Goal: Ask a question: Seek information or help from site administrators or community

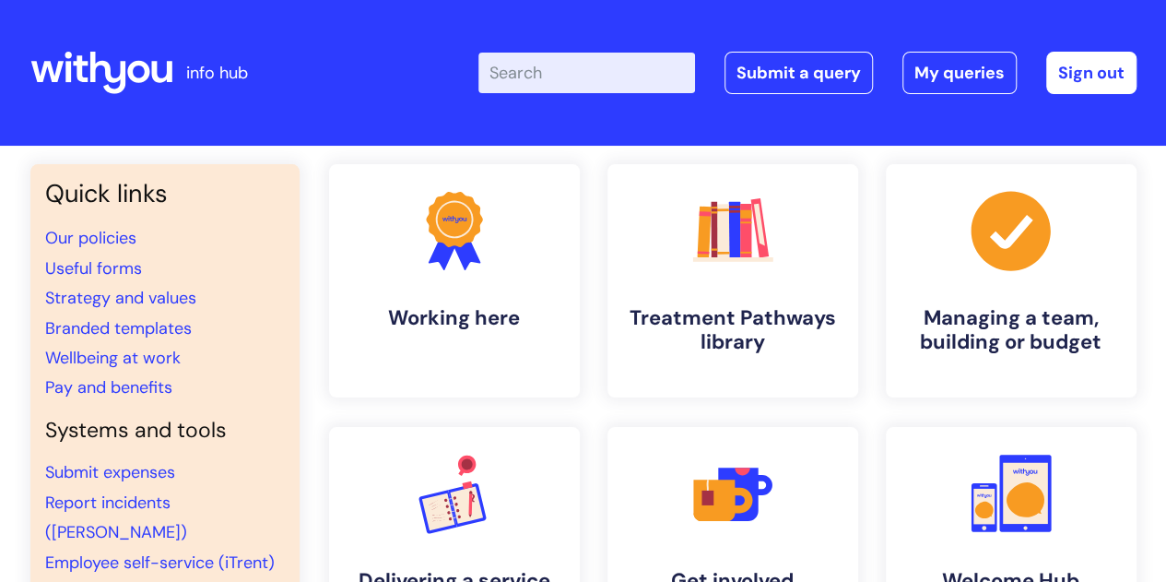
click at [539, 81] on input "Enter your search term here..." at bounding box center [586, 73] width 217 height 41
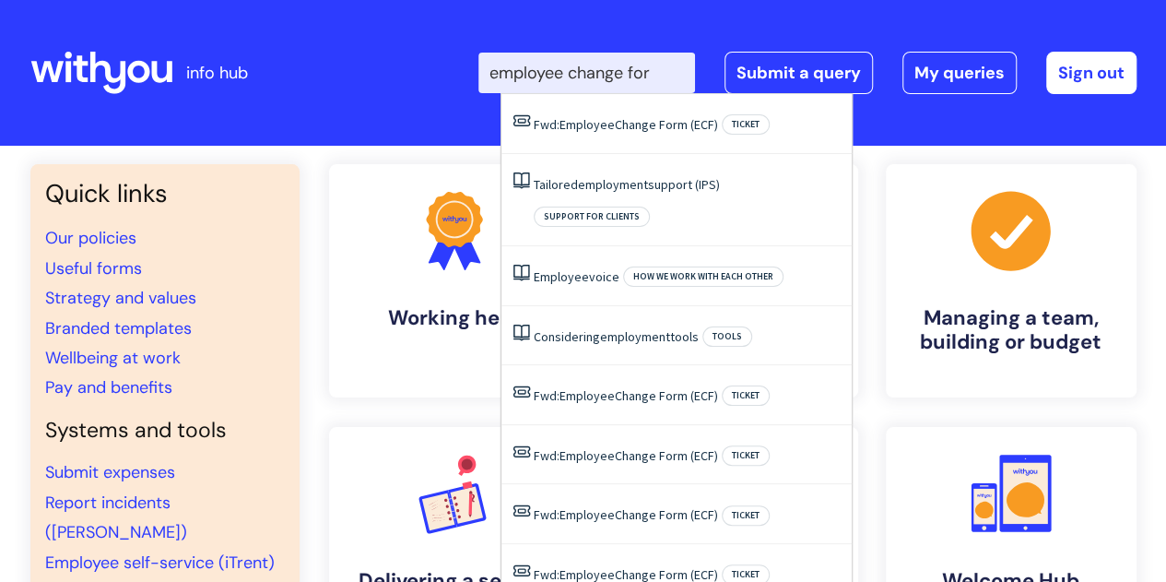
type input "employee change form"
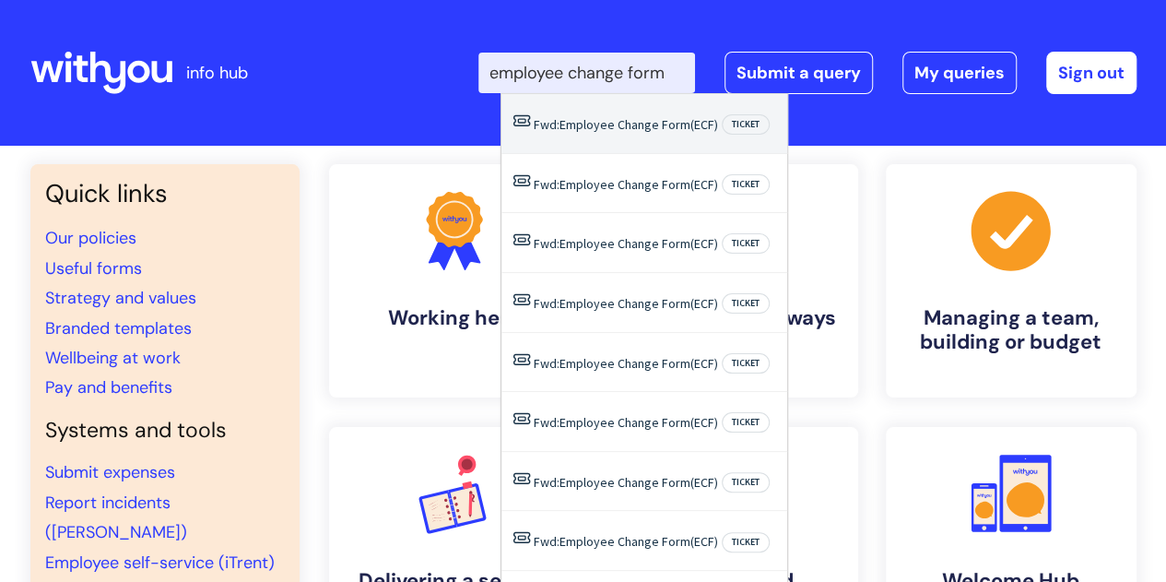
click at [653, 124] on span "Change" at bounding box center [638, 124] width 41 height 17
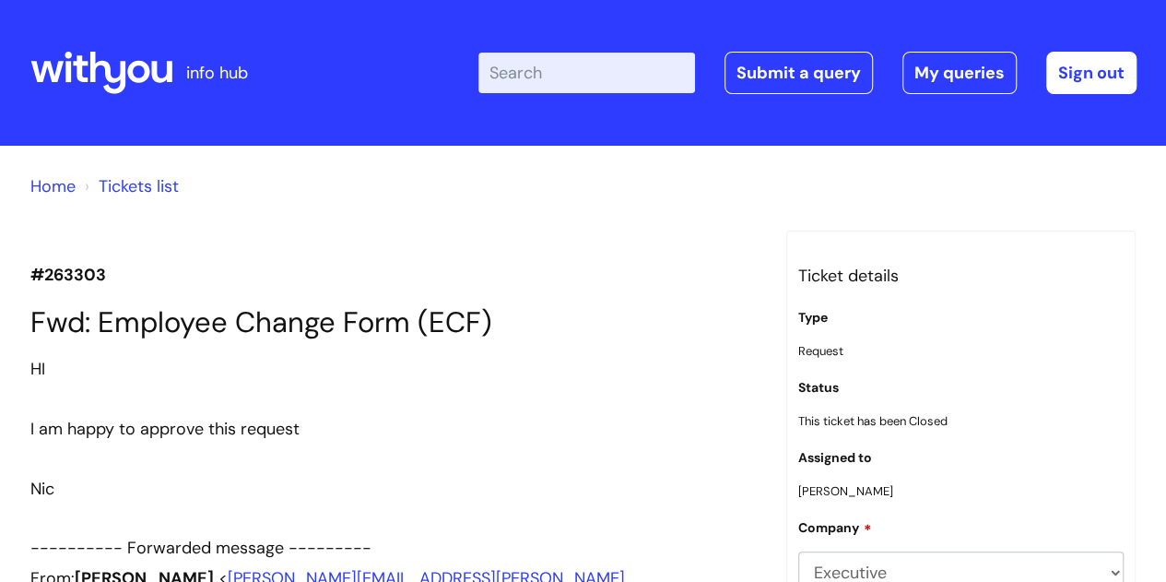
click at [608, 77] on input "Enter your search term here..." at bounding box center [586, 73] width 217 height 41
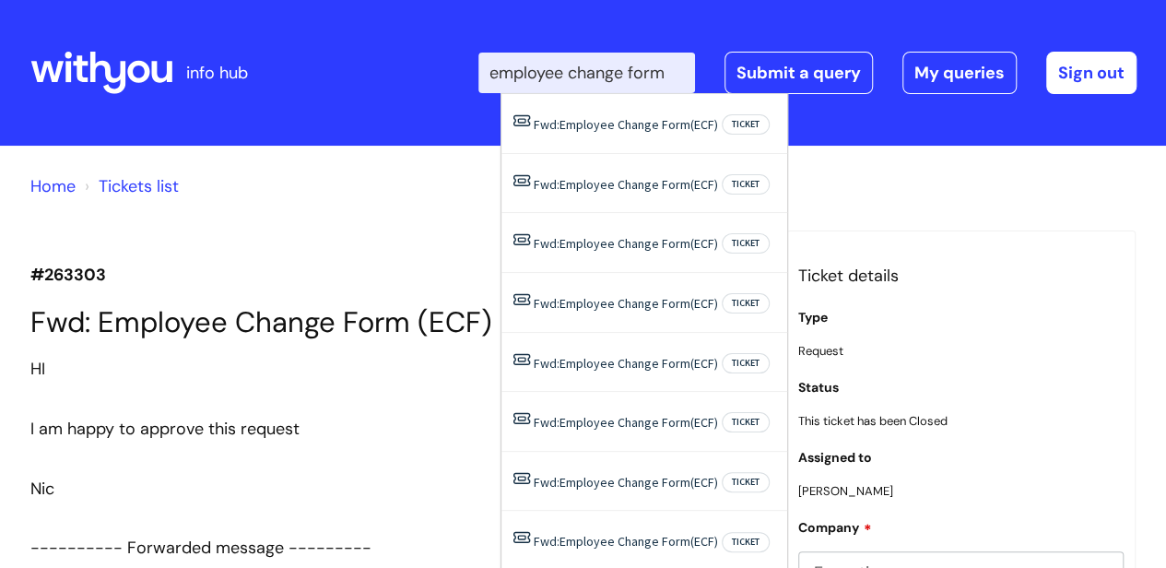
type input "employee change form"
click at [940, 199] on ol "Home Tickets list" at bounding box center [583, 182] width 1106 height 37
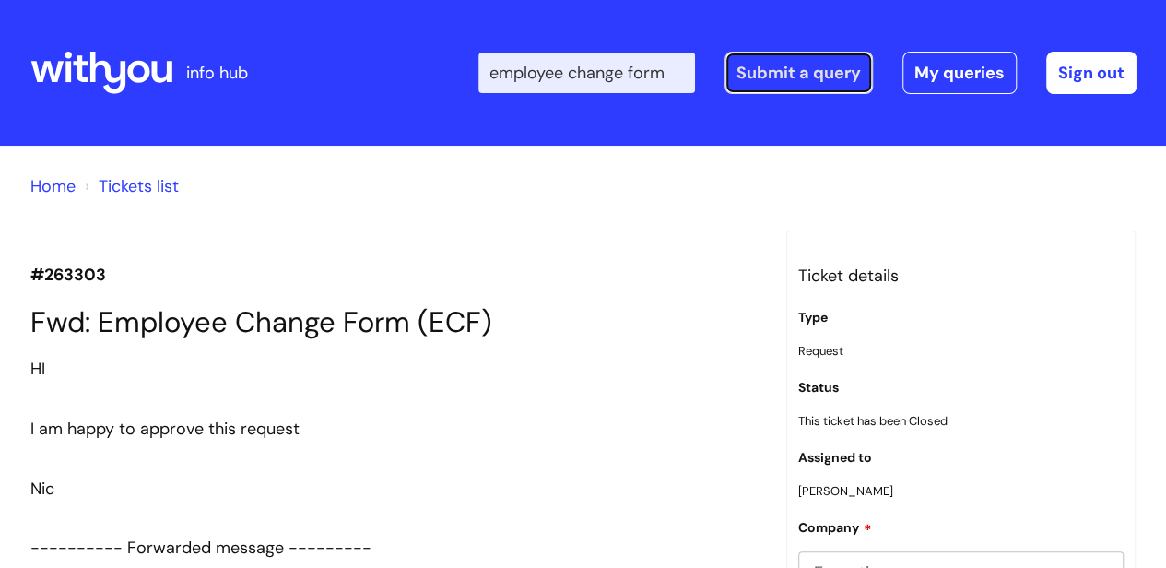
click at [806, 67] on link "Submit a query" at bounding box center [798, 73] width 148 height 42
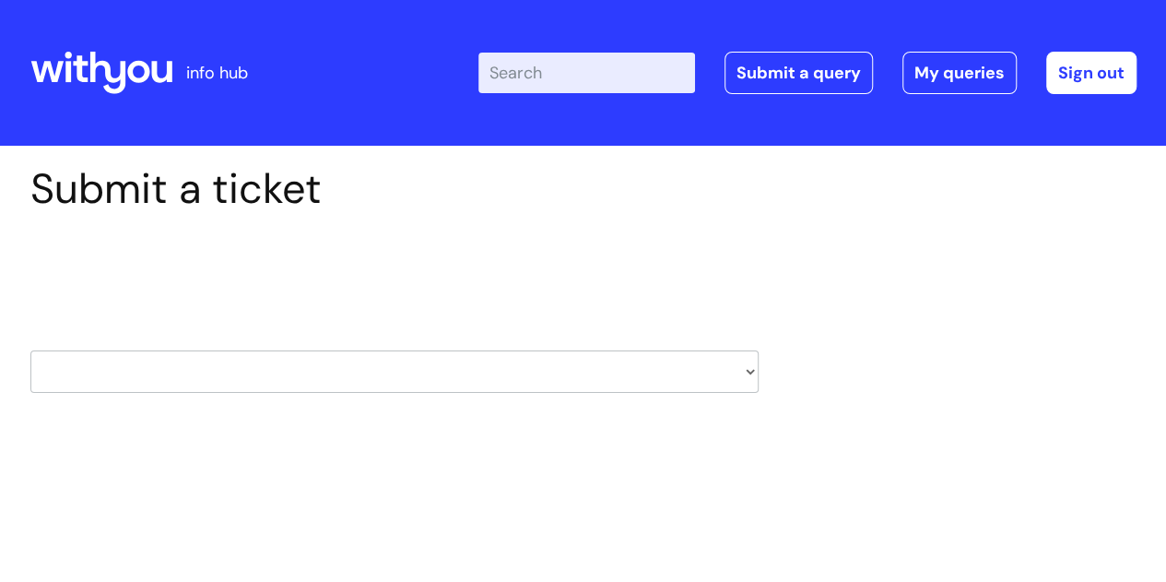
click at [754, 368] on select "HR / People IT and Support Clinical Drug Alerts Finance Accounts Data Support T…" at bounding box center [394, 371] width 728 height 42
click at [873, 291] on div "Submit a ticket Select issue type HR / People IT and Support Clinical Drug Aler…" at bounding box center [584, 307] width 1134 height 286
